Goal: Task Accomplishment & Management: Manage account settings

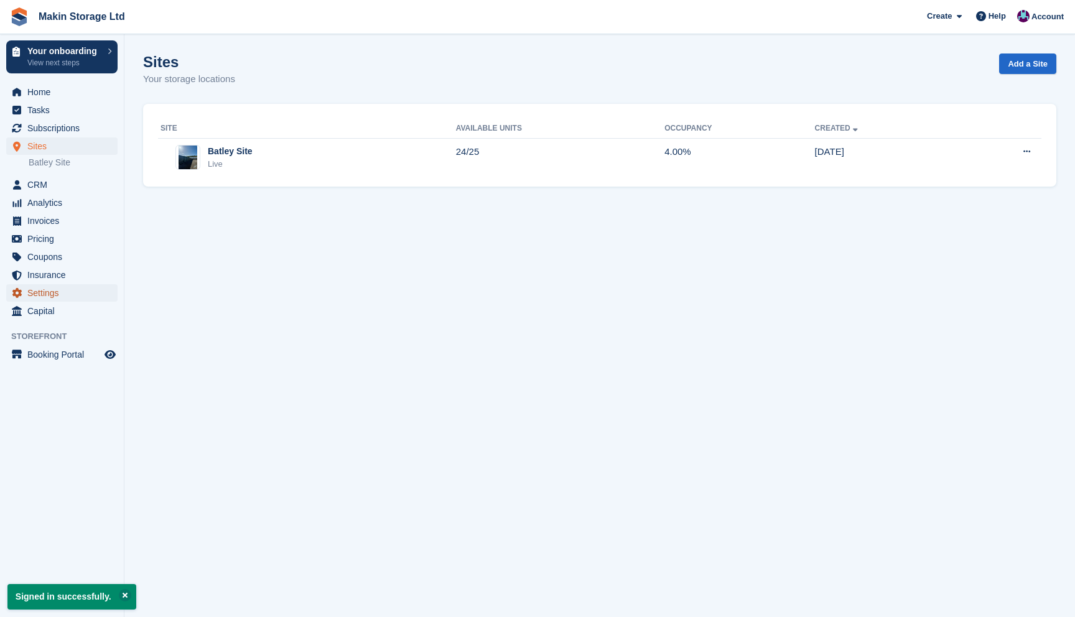
click at [62, 297] on span "Settings" at bounding box center [64, 292] width 75 height 17
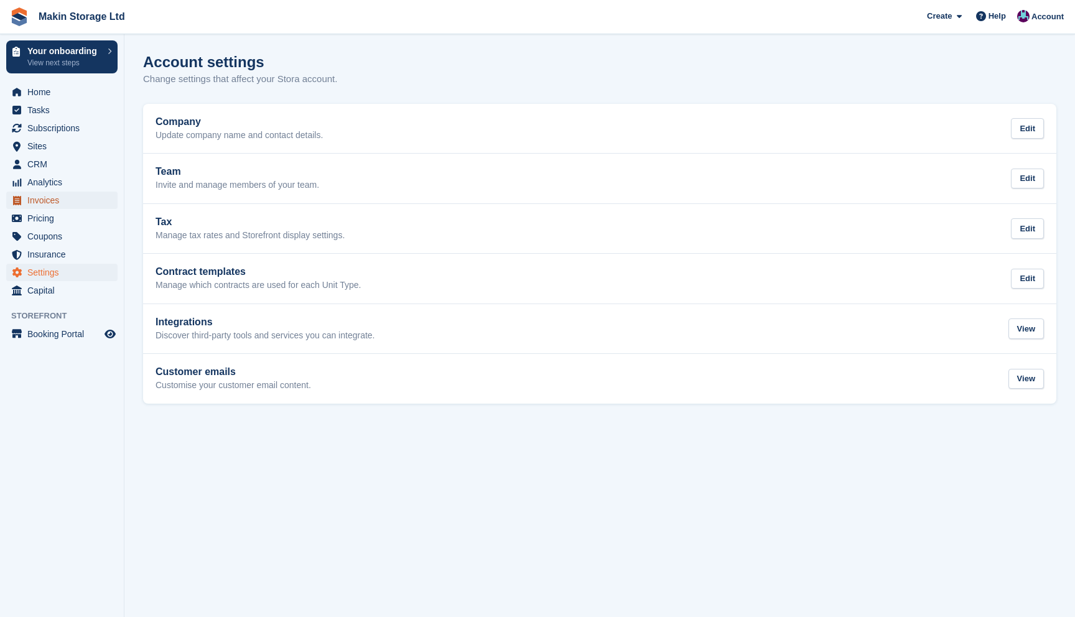
click at [57, 205] on span "Invoices" at bounding box center [64, 200] width 75 height 17
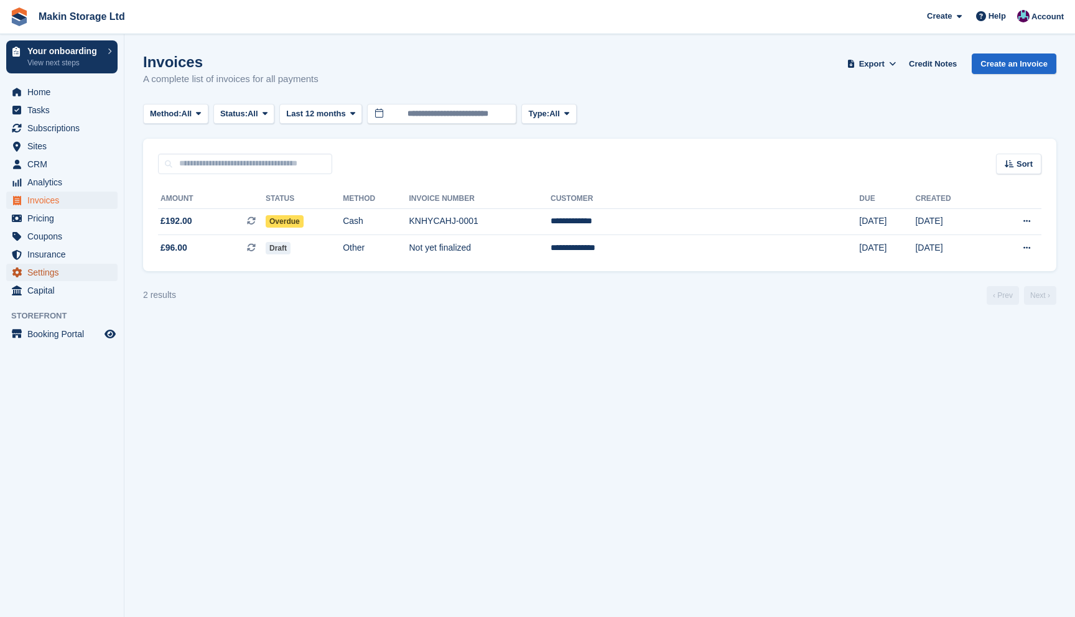
click at [67, 273] on span "Settings" at bounding box center [64, 272] width 75 height 17
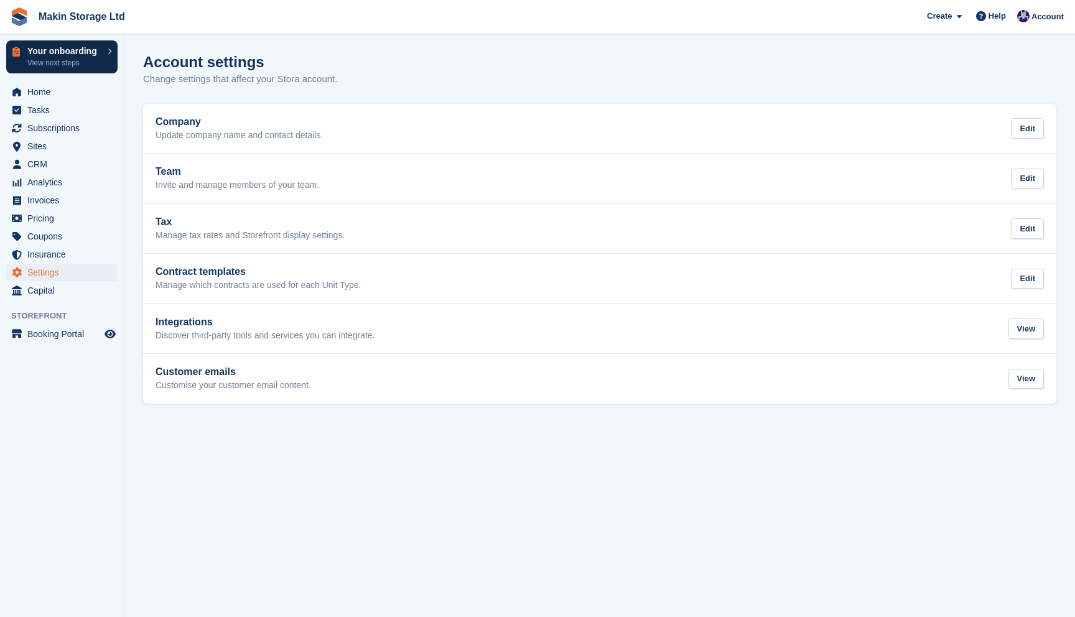
click at [82, 62] on p "View next steps" at bounding box center [64, 62] width 74 height 11
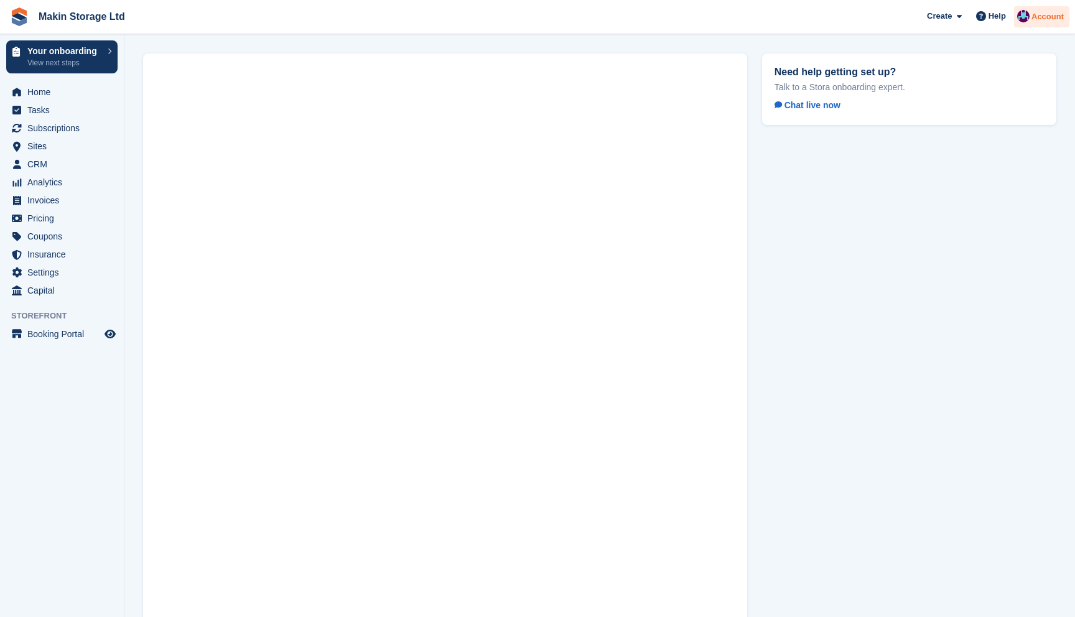
click at [1037, 14] on span "Account" at bounding box center [1048, 17] width 32 height 12
click at [62, 203] on span "Invoices" at bounding box center [64, 200] width 75 height 17
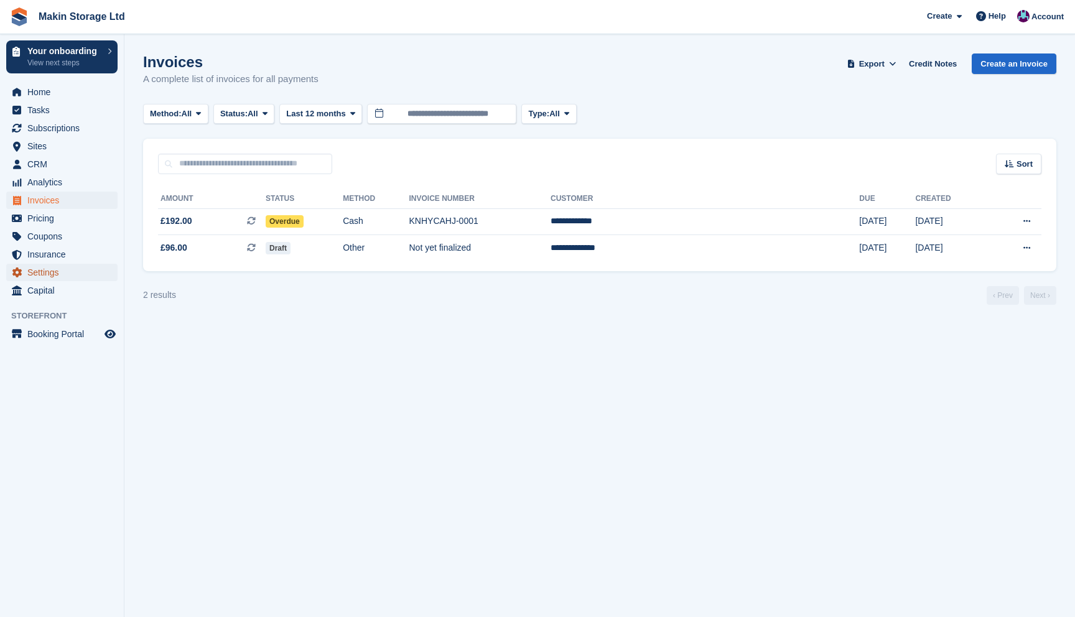
click at [70, 271] on span "Settings" at bounding box center [64, 272] width 75 height 17
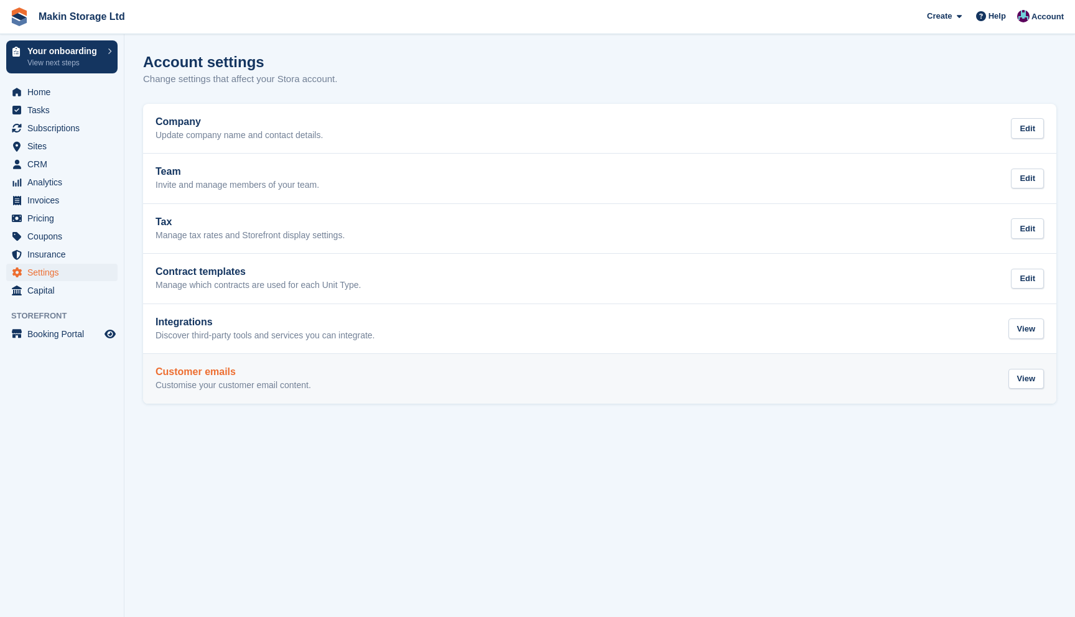
click at [259, 374] on h2 "Customer emails" at bounding box center [234, 372] width 156 height 11
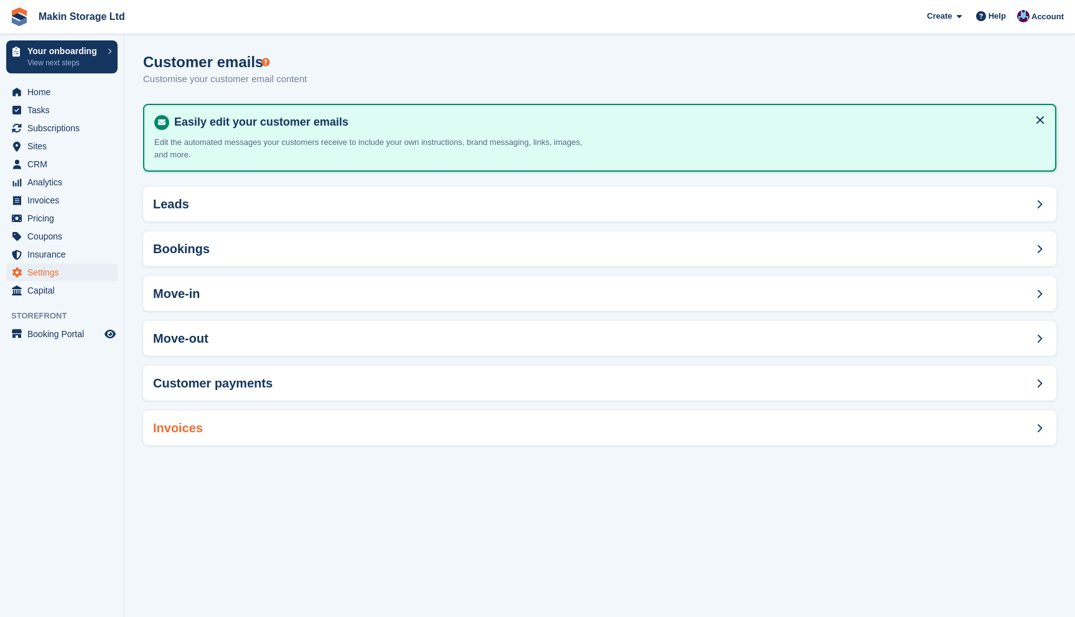
click at [227, 427] on div "Invoices" at bounding box center [600, 428] width 914 height 35
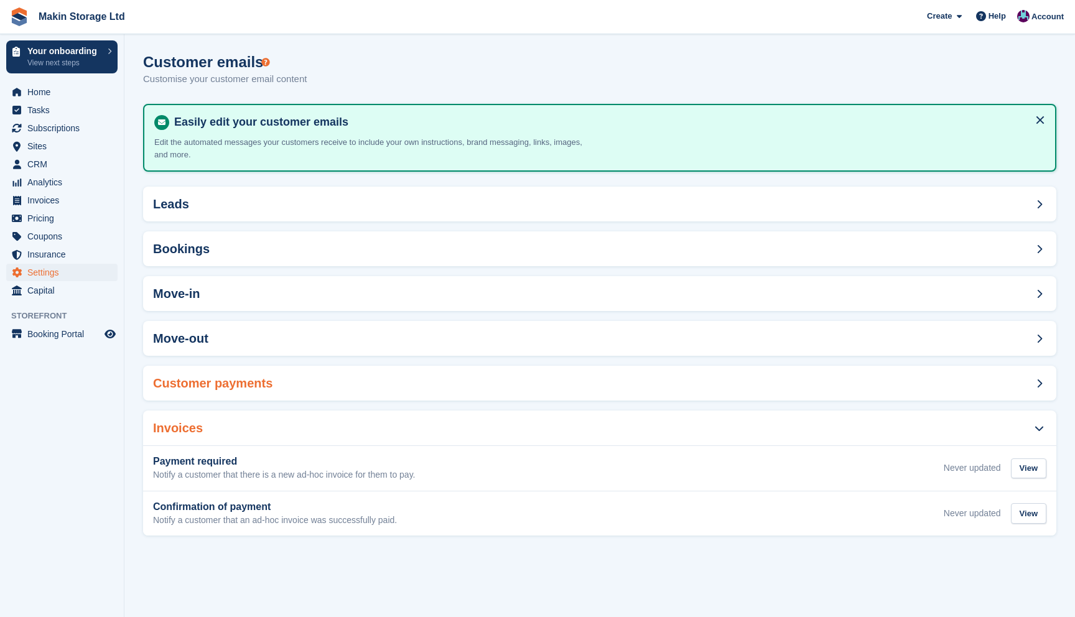
click at [250, 377] on h2 "Customer payments" at bounding box center [212, 383] width 119 height 14
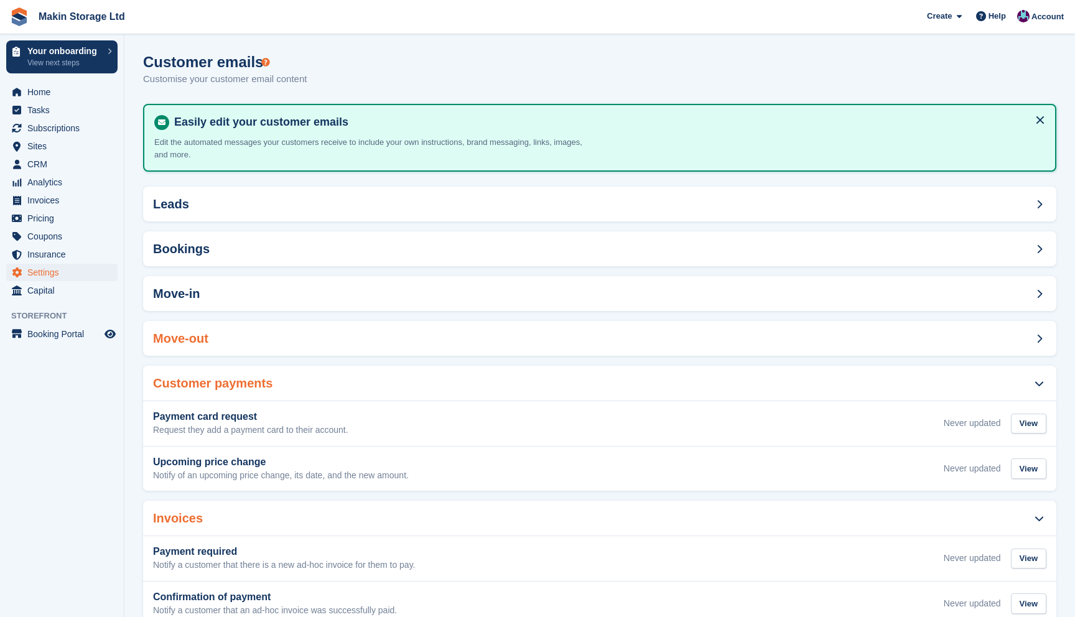
click at [250, 349] on div "Move-out" at bounding box center [600, 338] width 914 height 35
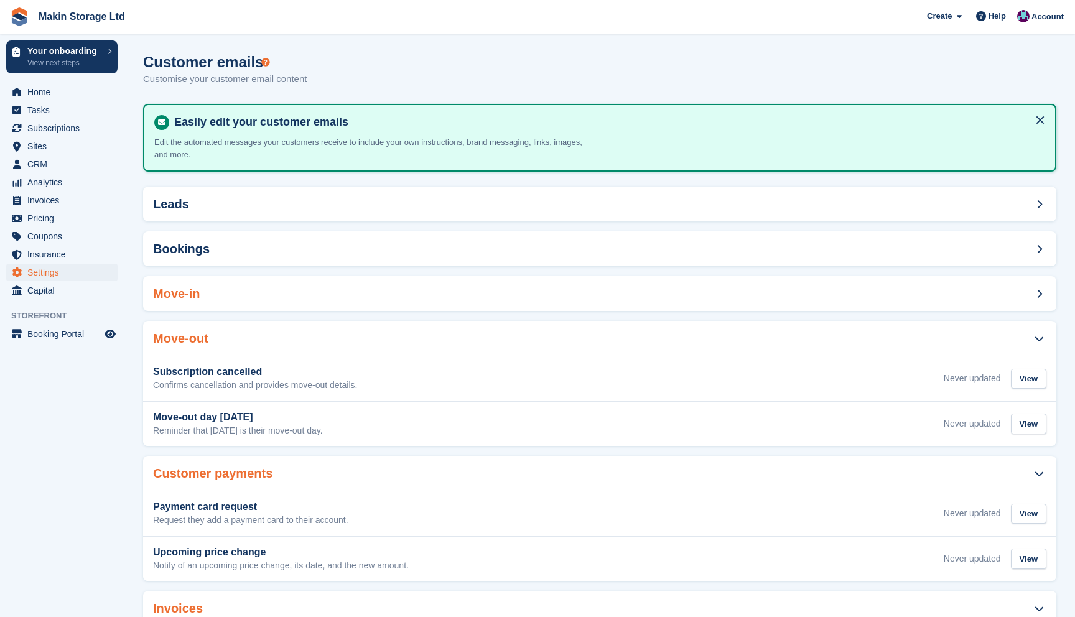
click at [250, 300] on div "Move-in" at bounding box center [600, 293] width 914 height 35
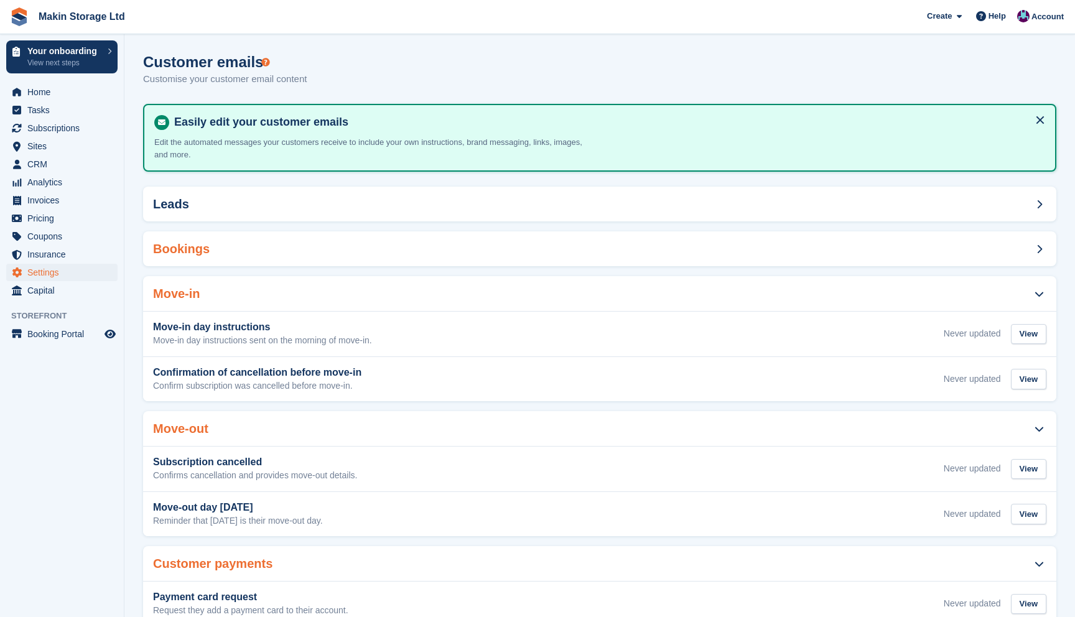
click at [251, 243] on div "Bookings" at bounding box center [600, 248] width 914 height 35
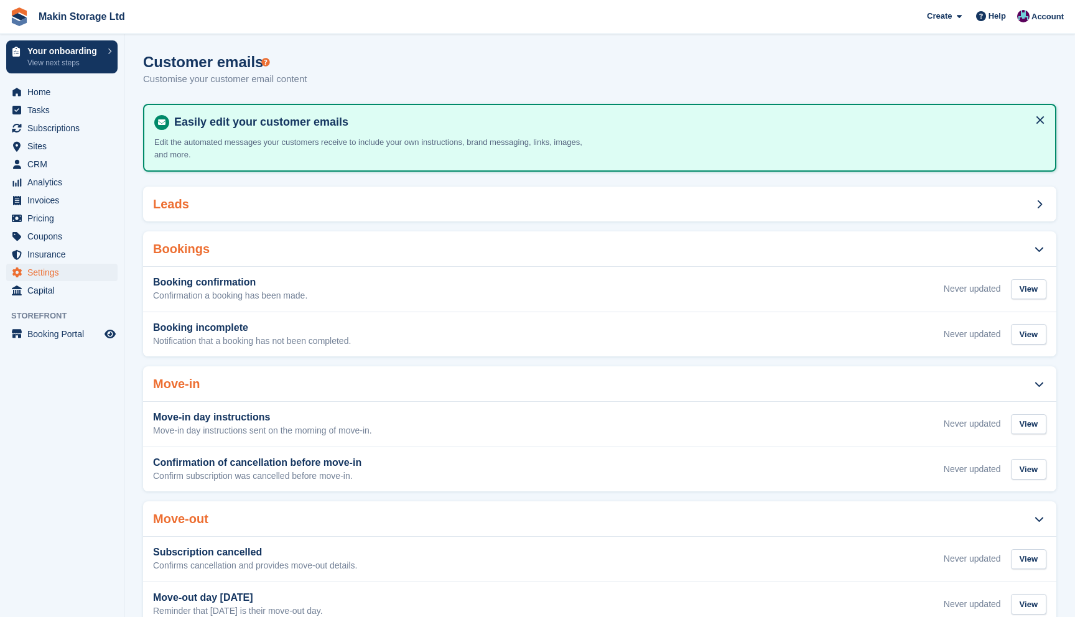
click at [254, 199] on div "Leads" at bounding box center [600, 204] width 914 height 35
